Goal: Task Accomplishment & Management: Use online tool/utility

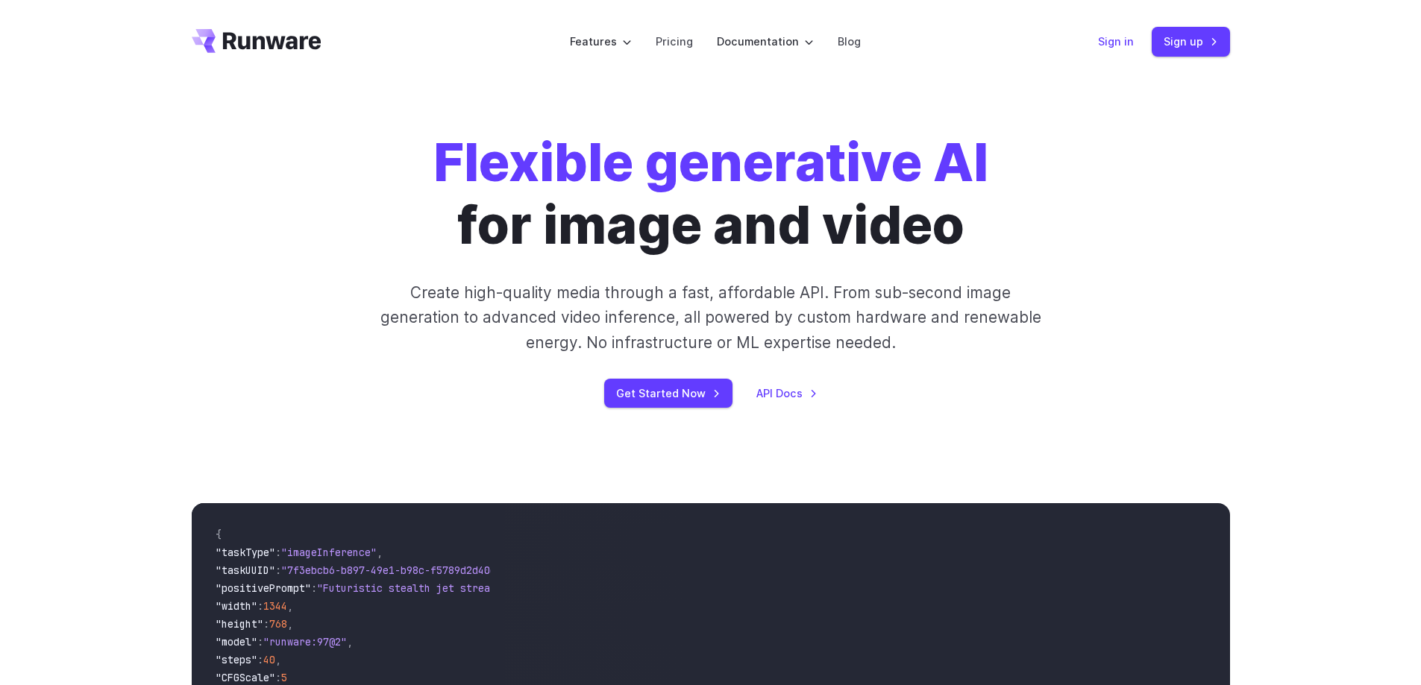
click at [1128, 48] on link "Sign in" at bounding box center [1116, 41] width 36 height 17
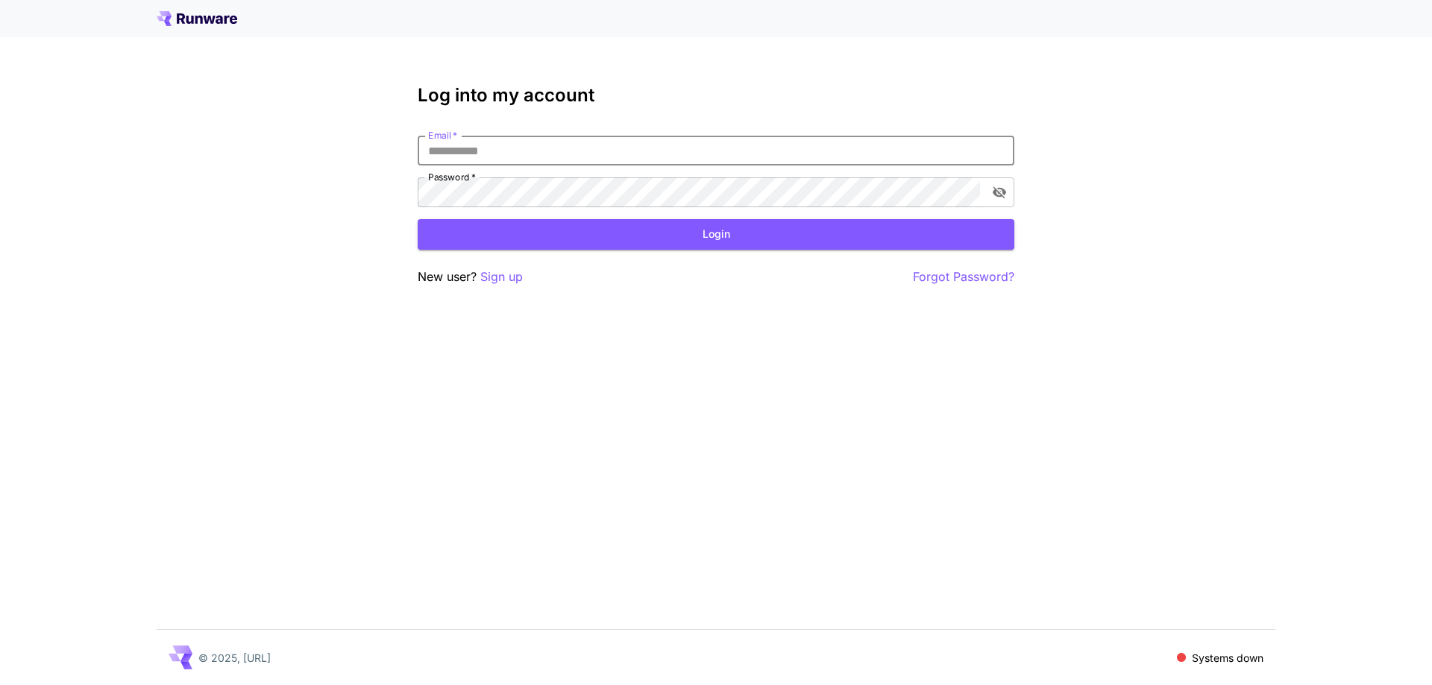
click at [840, 162] on input "Email   *" at bounding box center [716, 151] width 597 height 30
click at [525, 278] on div "New user? Sign up Forgot Password?" at bounding box center [716, 277] width 597 height 19
click at [500, 283] on p "Sign up" at bounding box center [501, 277] width 43 height 19
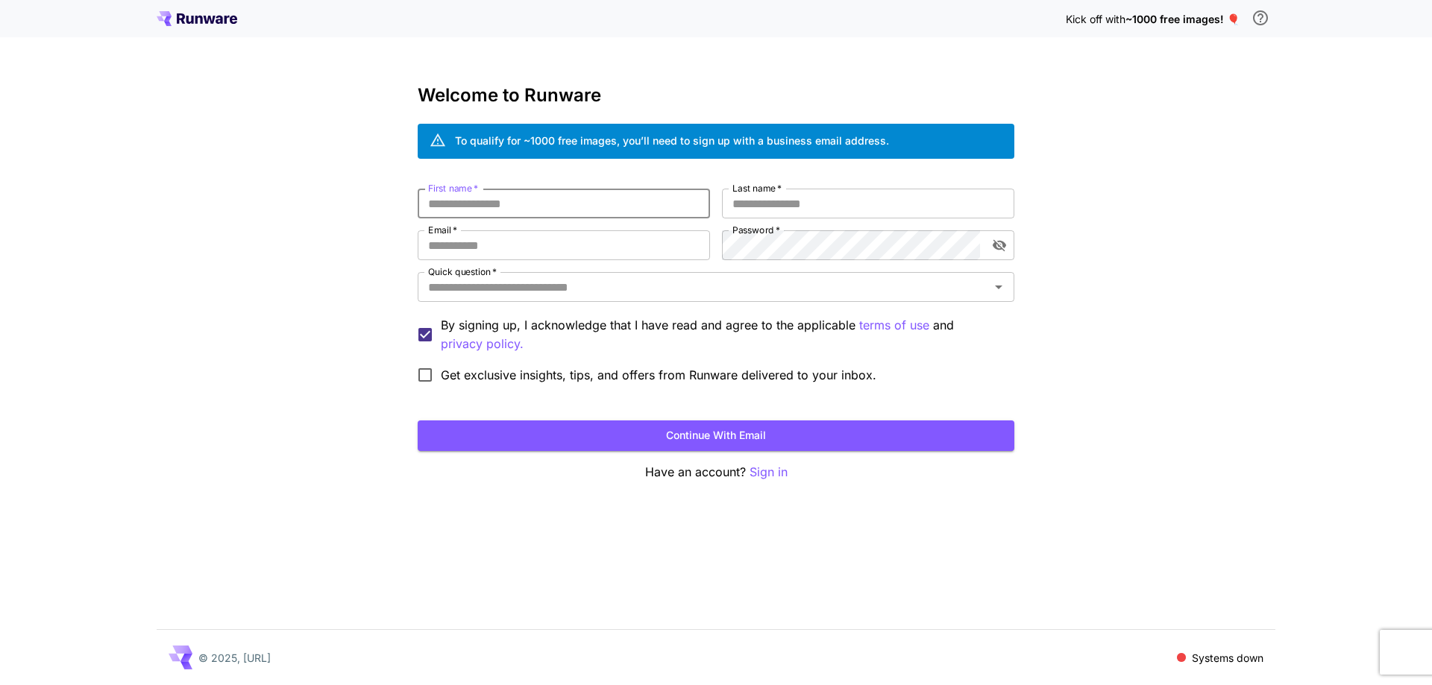
click at [637, 202] on input "First name   *" at bounding box center [564, 204] width 292 height 30
type input "***"
type input "****"
type input "*"
type input "**********"
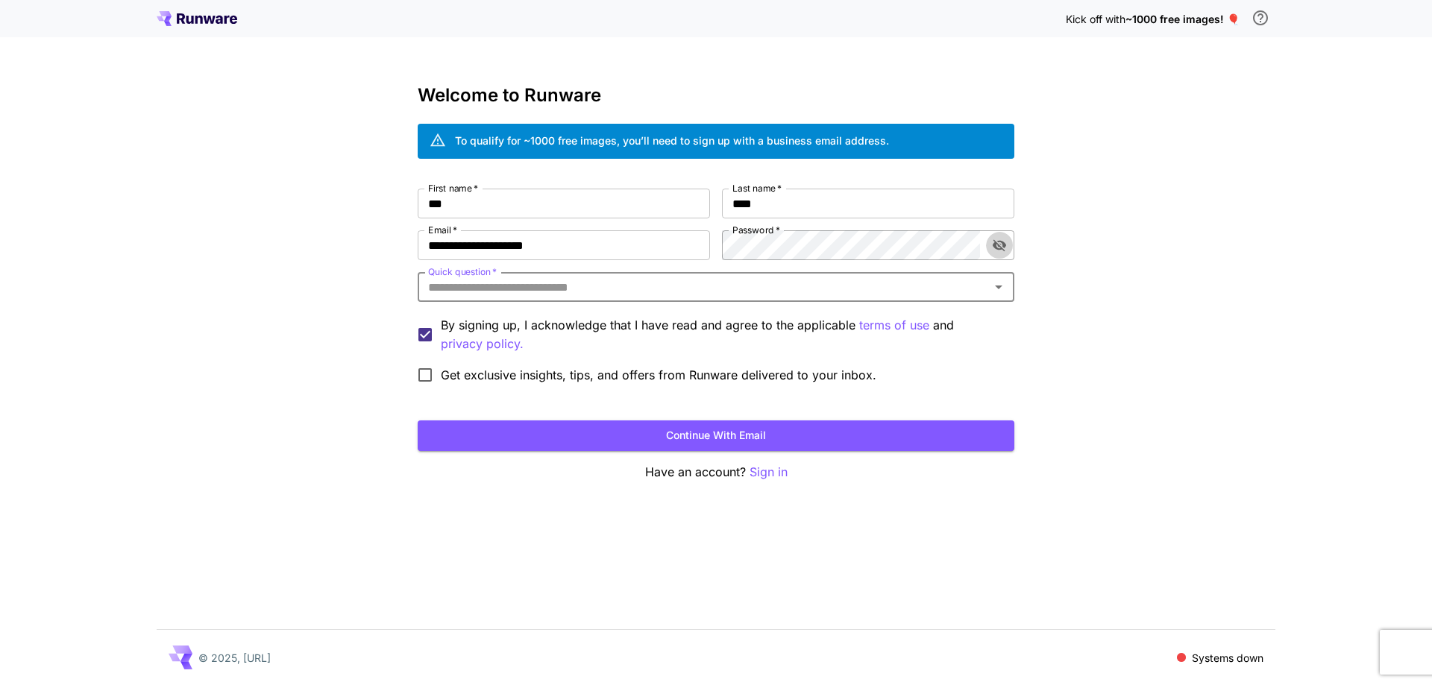
click at [998, 239] on icon "toggle password visibility" at bounding box center [999, 245] width 15 height 15
click at [1005, 291] on icon "Open" at bounding box center [999, 287] width 18 height 18
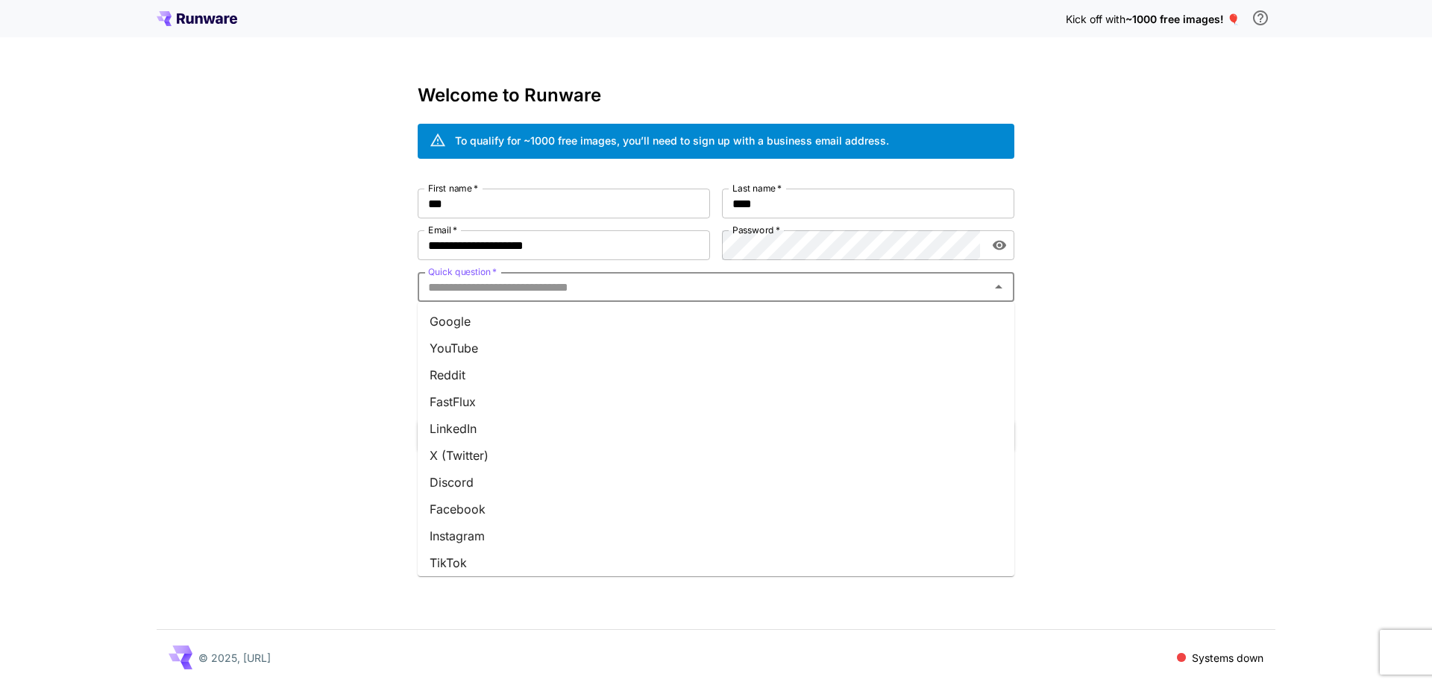
click at [919, 322] on li "Google" at bounding box center [716, 321] width 597 height 27
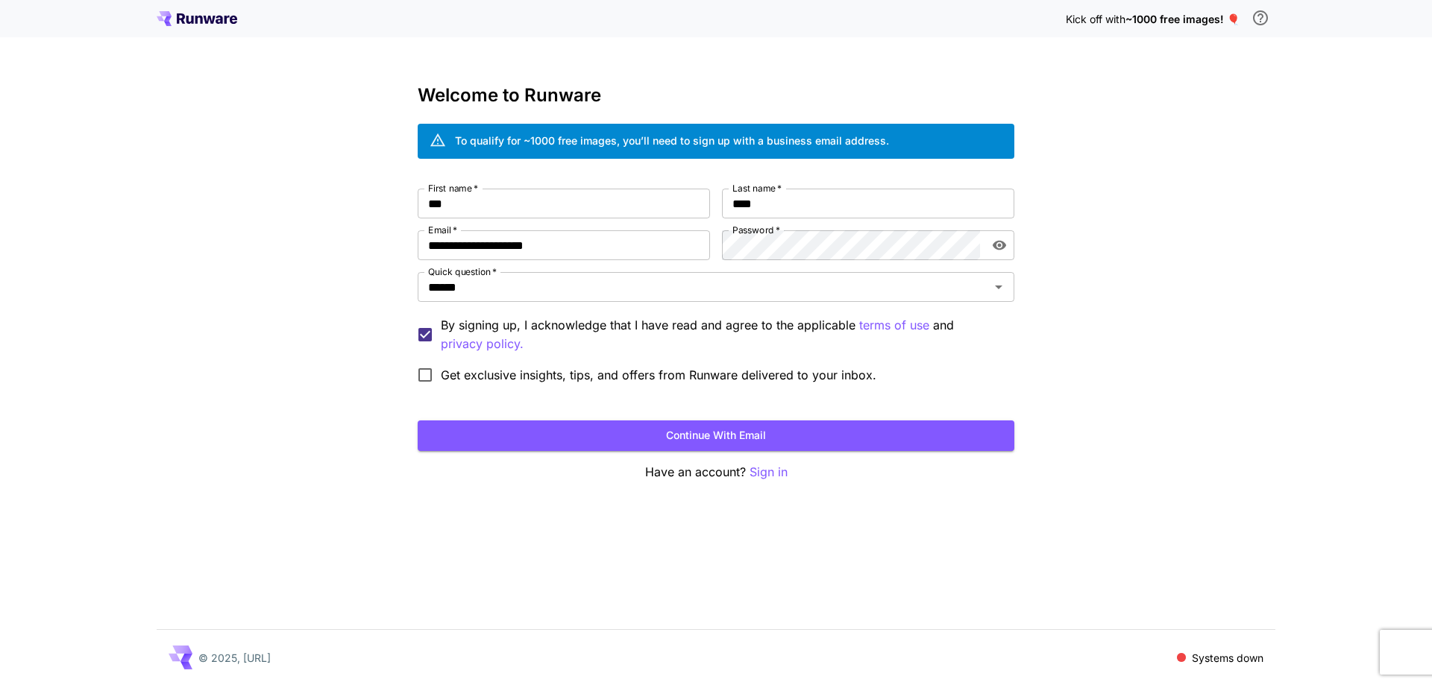
click at [518, 379] on span "Get exclusive insights, tips, and offers from Runware delivered to your inbox." at bounding box center [659, 375] width 436 height 18
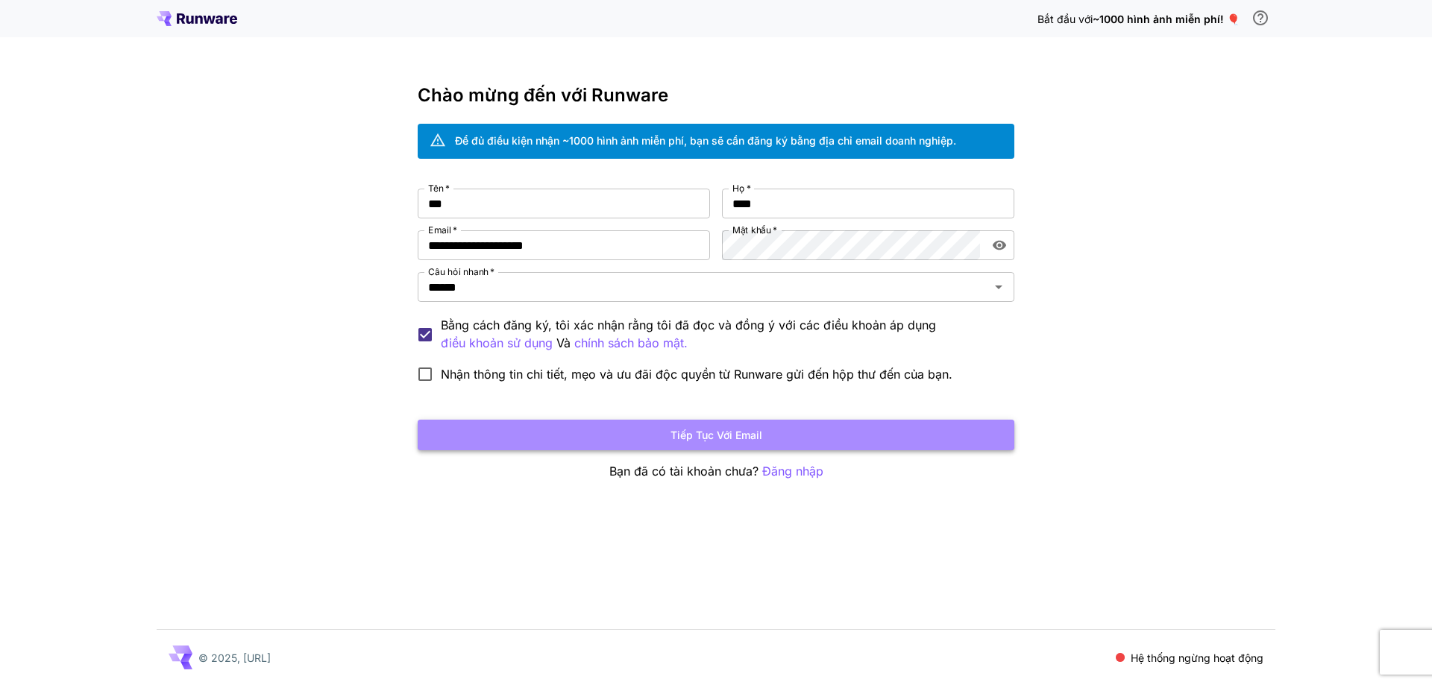
click at [491, 433] on button "Tiếp tục với email" at bounding box center [716, 435] width 597 height 31
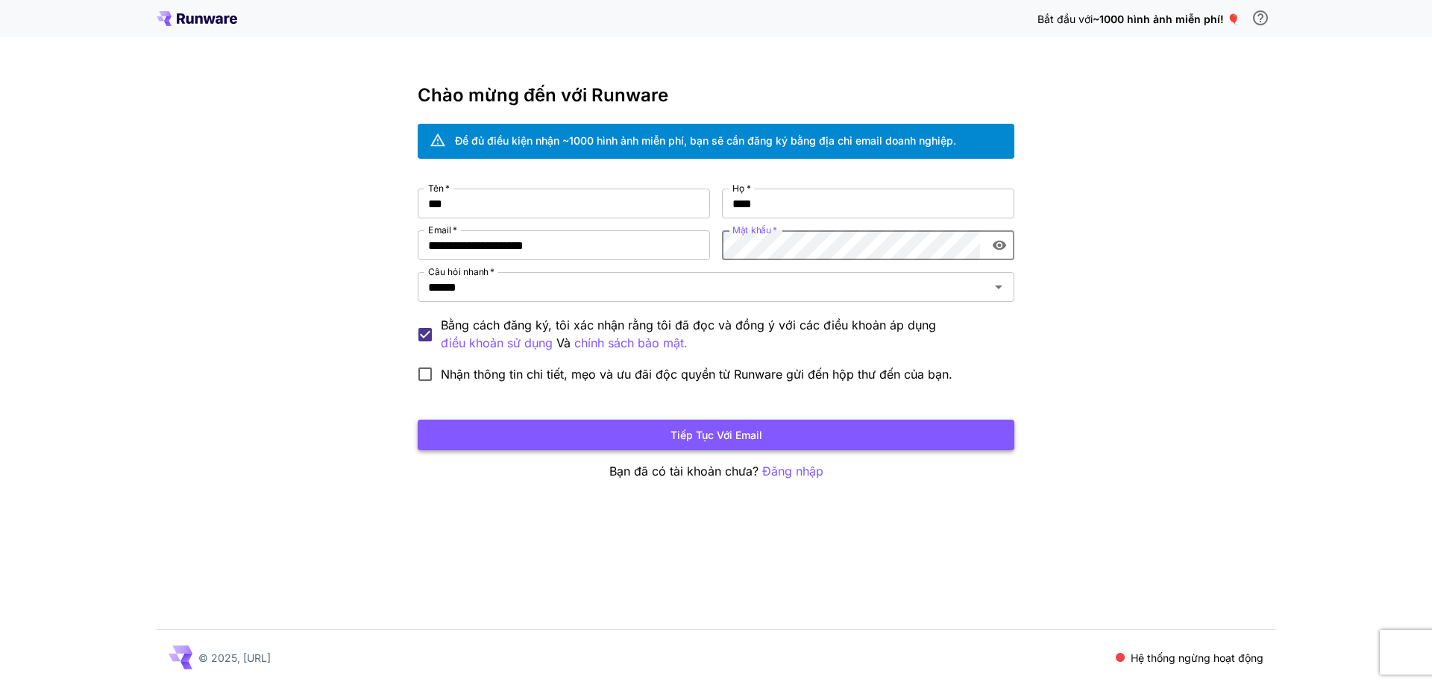
click at [799, 438] on button "Tiếp tục với email" at bounding box center [716, 435] width 597 height 31
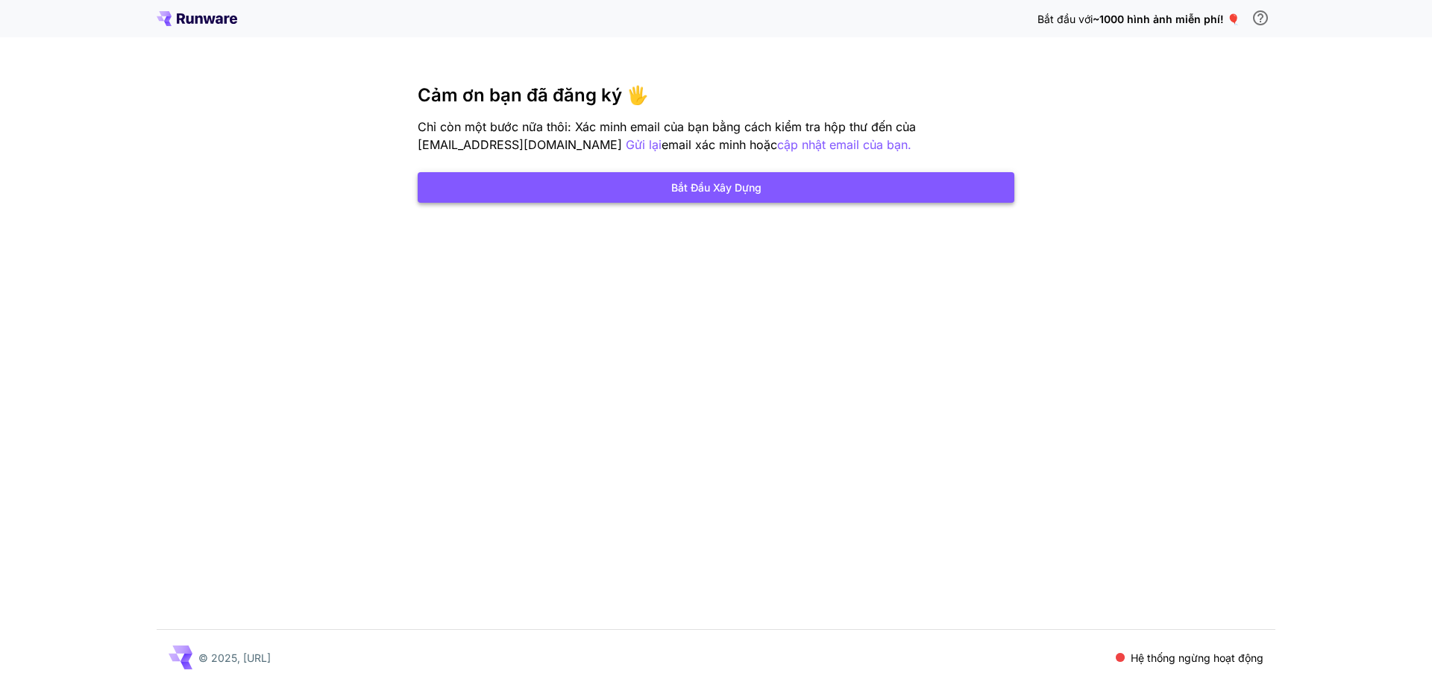
click at [818, 195] on button "Bắt đầu xây dựng" at bounding box center [716, 187] width 597 height 31
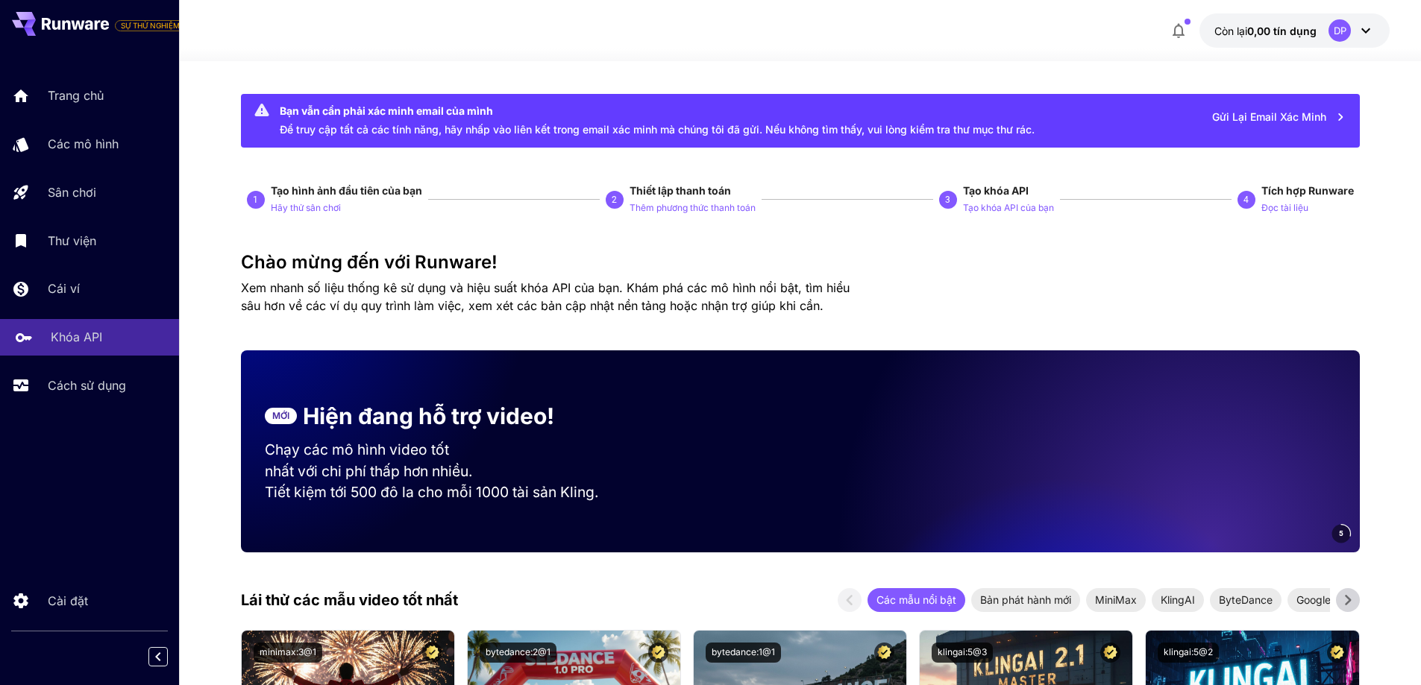
click at [95, 344] on font "Khóa API" at bounding box center [76, 337] width 51 height 15
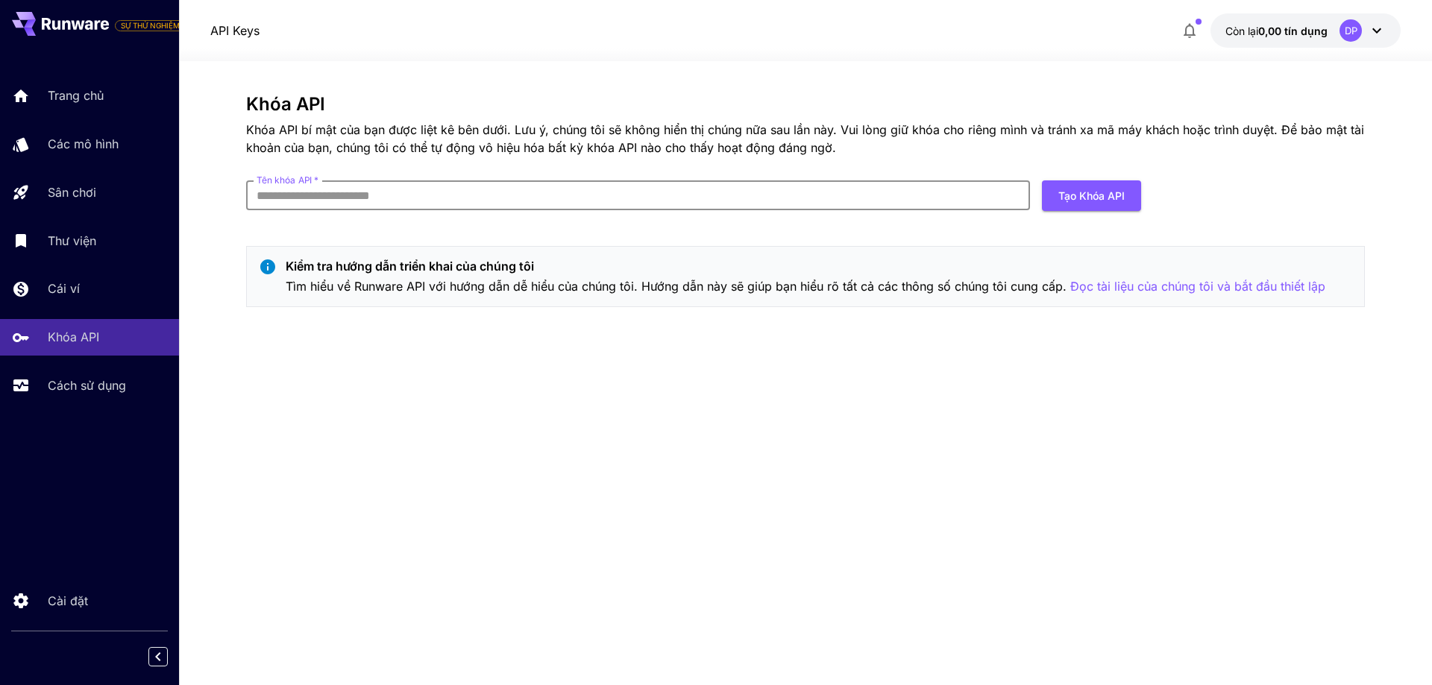
click at [362, 199] on input "Tên khóa API   *" at bounding box center [638, 195] width 784 height 30
click at [1069, 203] on font "Tạo khóa API" at bounding box center [1091, 195] width 66 height 19
click at [627, 200] on input "Tên khóa API   *" at bounding box center [638, 195] width 784 height 30
click at [568, 230] on div "Khóa API Khóa API bí mật của bạn được liệt kê bên dưới. Lưu ý, chúng tôi sẽ khô…" at bounding box center [805, 206] width 1119 height 225
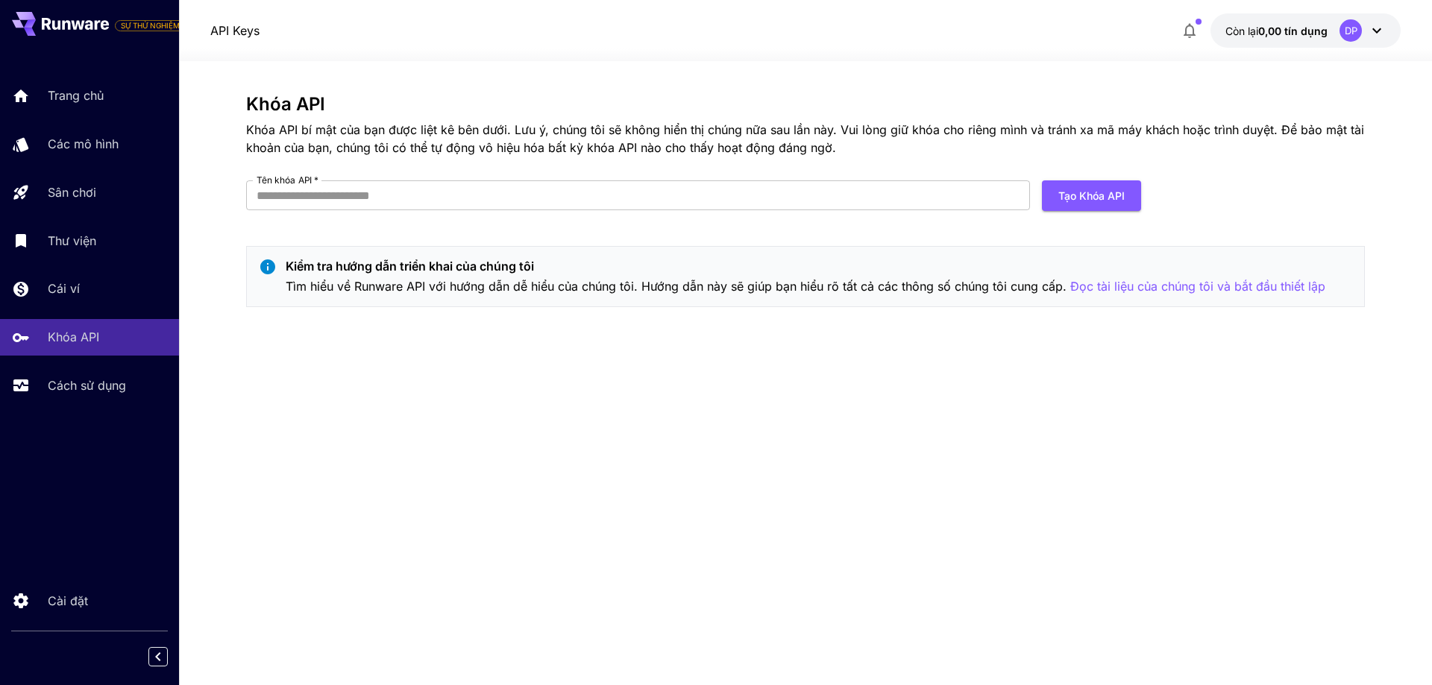
click at [568, 230] on div "Khóa API Khóa API bí mật của bạn được liệt kê bên dưới. Lưu ý, chúng tôi sẽ khô…" at bounding box center [805, 206] width 1119 height 225
click at [586, 180] on input "Tên khóa API   *" at bounding box center [638, 195] width 784 height 30
click at [406, 191] on input "Tên khóa API   *" at bounding box center [638, 195] width 784 height 30
type input "*"
type input "***"
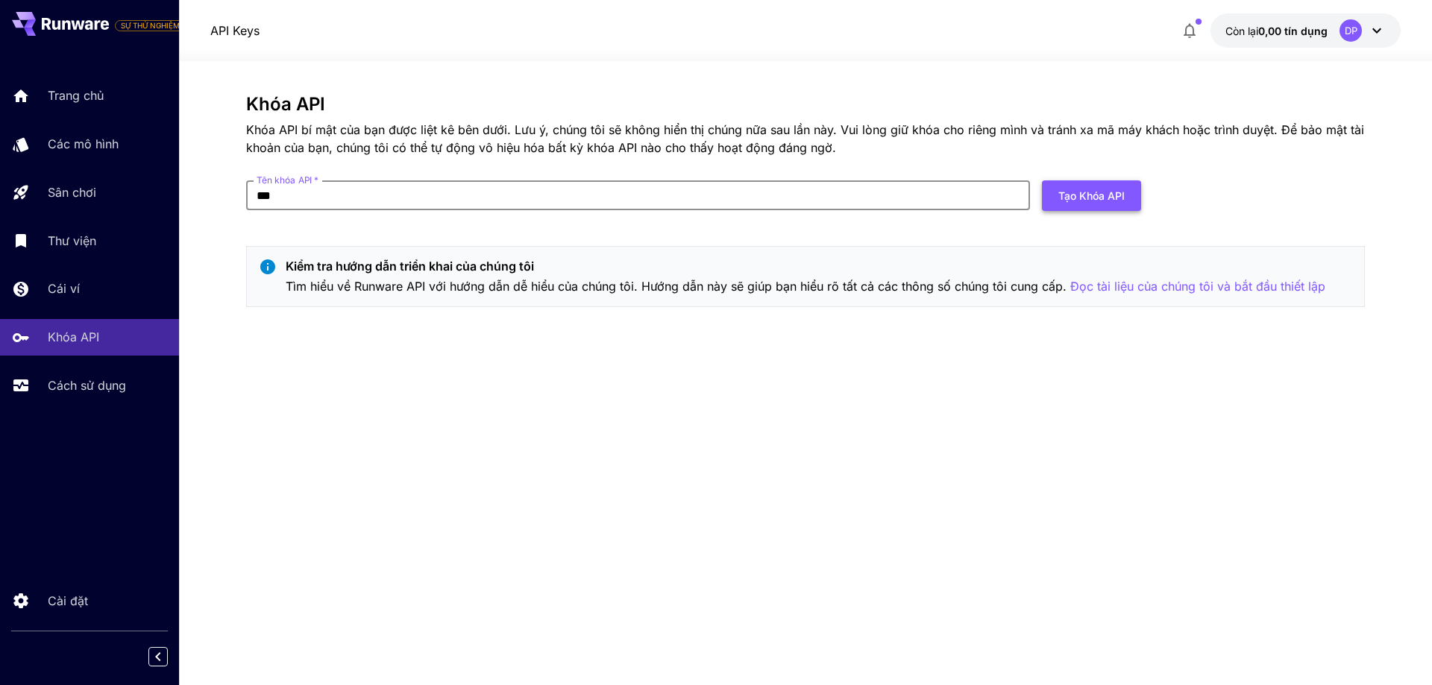
click at [1095, 192] on font "Tạo khóa API" at bounding box center [1091, 195] width 66 height 13
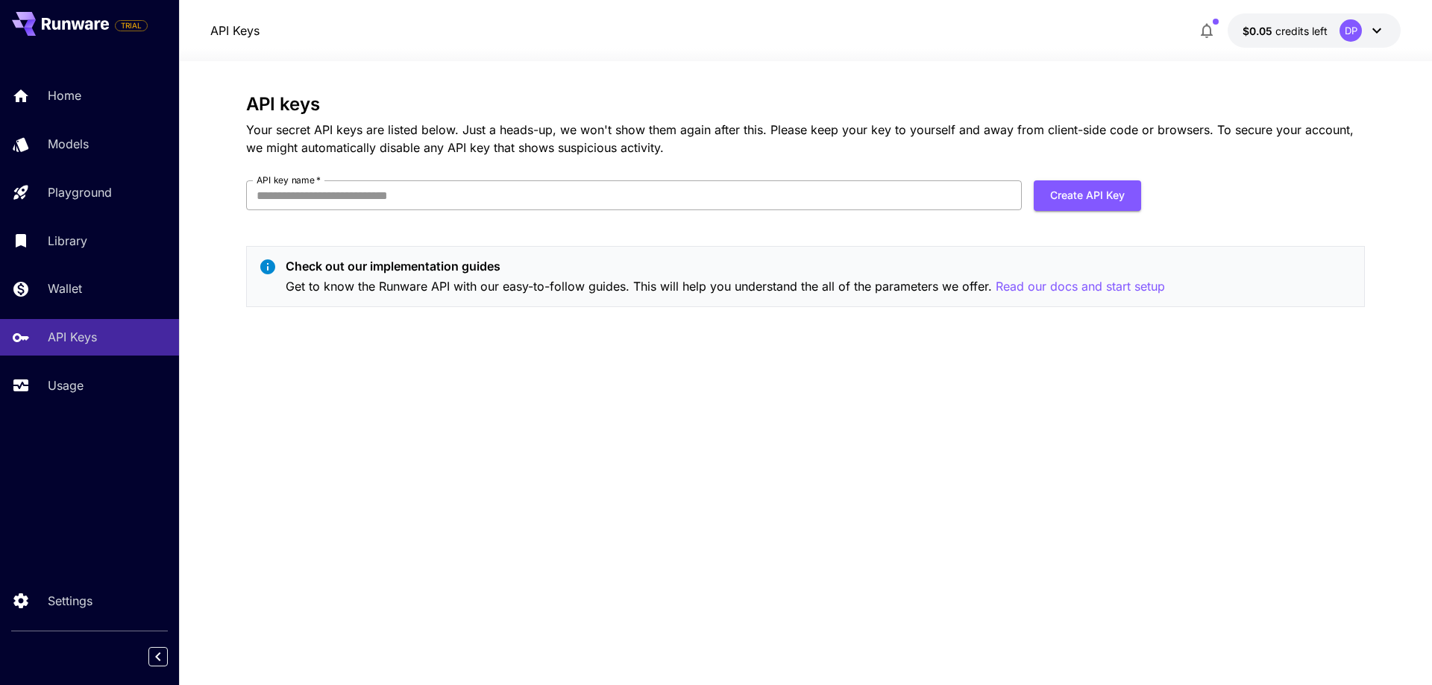
click at [441, 196] on input "API key name   *" at bounding box center [634, 195] width 776 height 30
type input "***"
click at [1063, 203] on button "Create API Key" at bounding box center [1087, 195] width 107 height 31
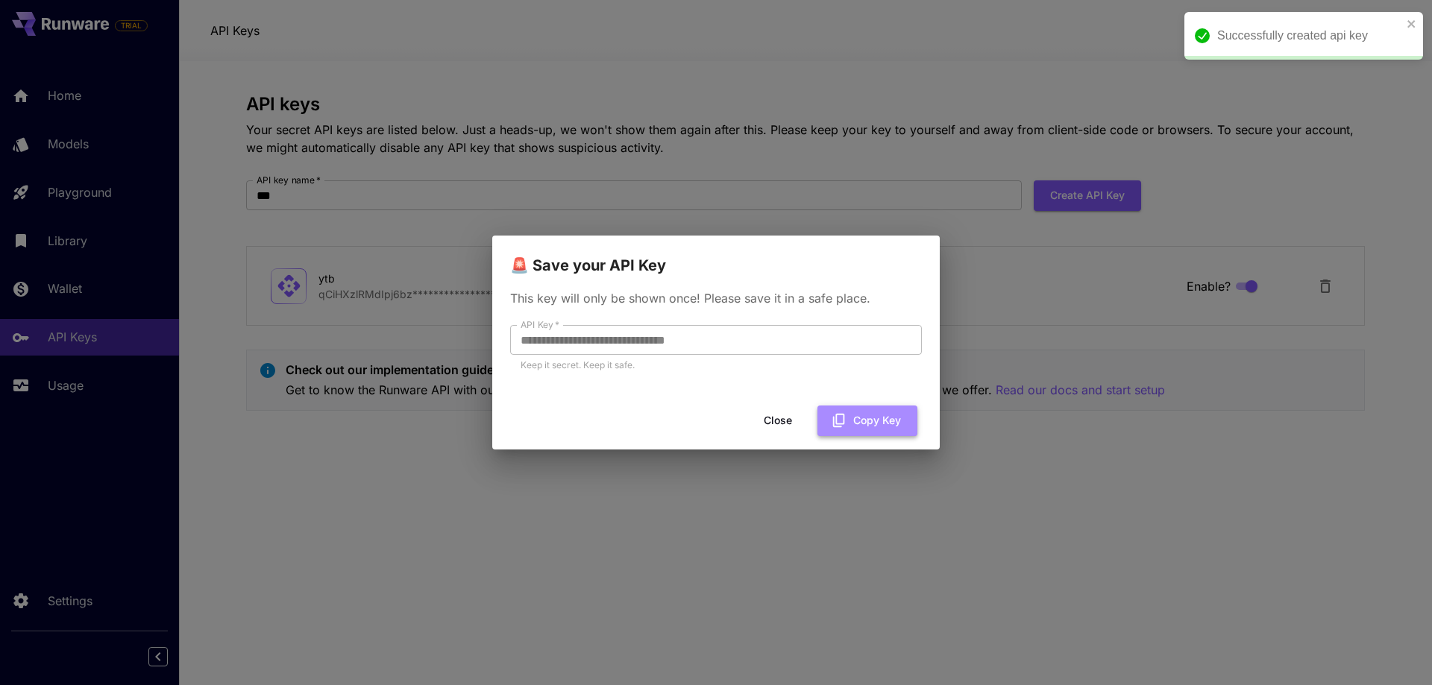
click at [855, 429] on button "Copy Key" at bounding box center [867, 421] width 100 height 31
click at [855, 429] on icon "button" at bounding box center [851, 420] width 16 height 16
click at [409, 469] on div "**********" at bounding box center [716, 342] width 1432 height 685
